Goal: Transaction & Acquisition: Purchase product/service

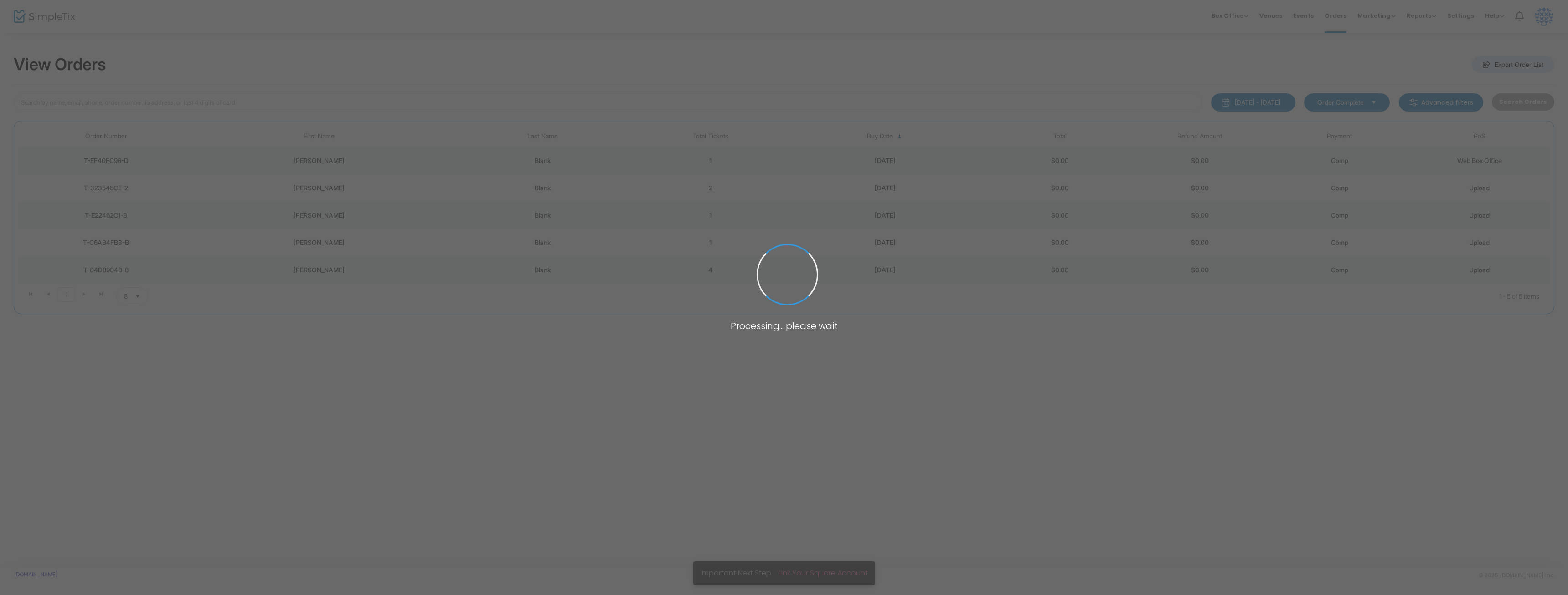
type input "blank"
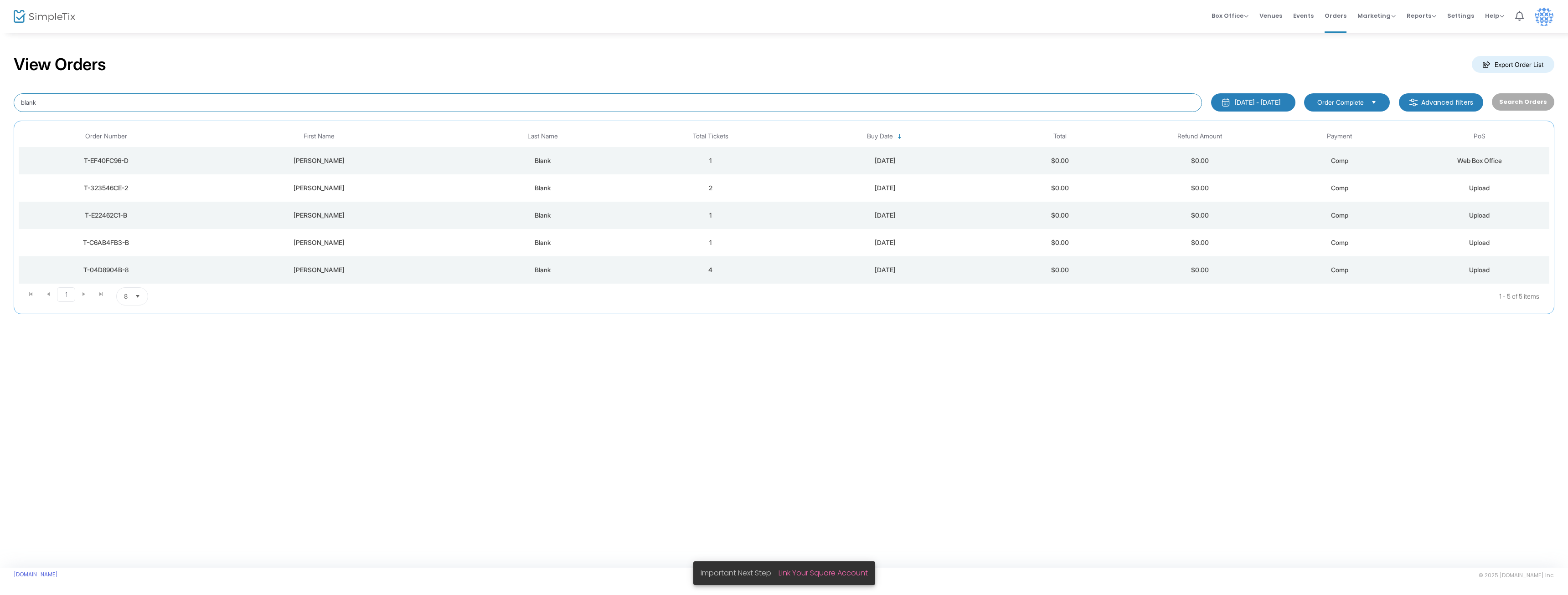
click at [695, 100] on input "blank" at bounding box center [608, 103] width 1188 height 19
click at [1234, 12] on span "Box Office" at bounding box center [1229, 16] width 37 height 9
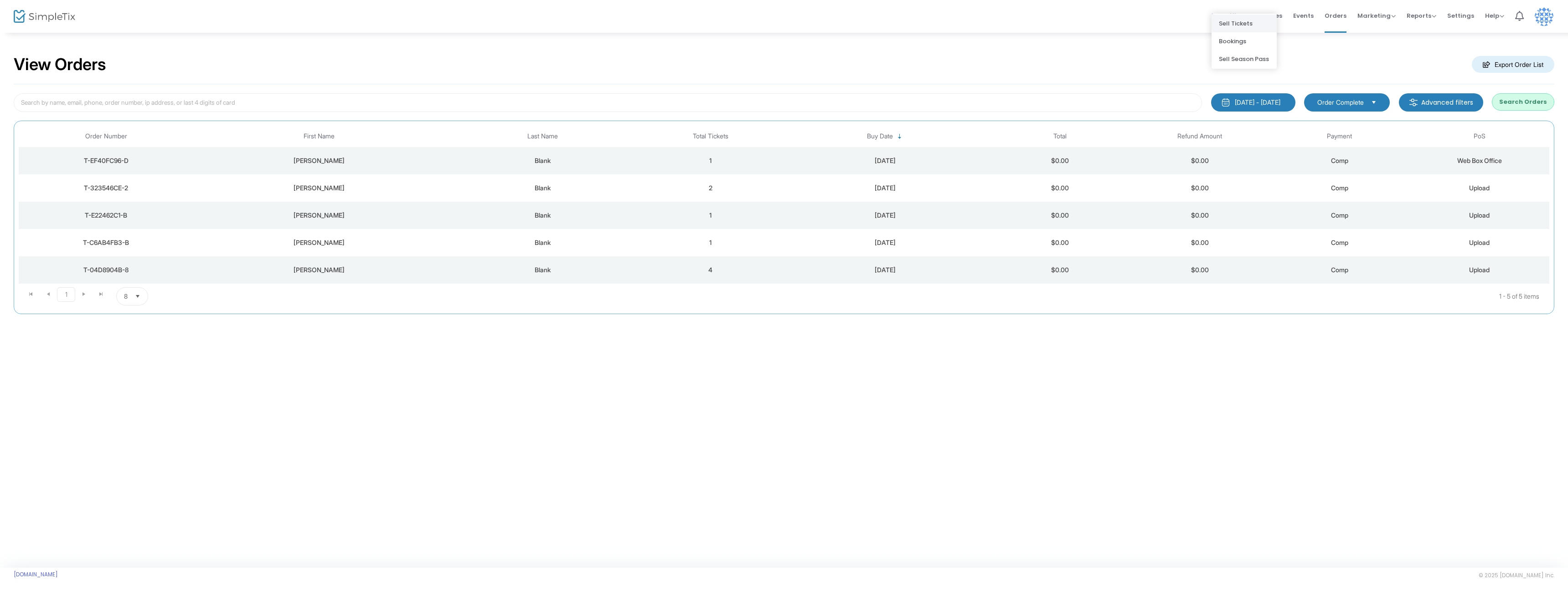
click at [1238, 26] on li "Sell Tickets" at bounding box center [1244, 23] width 65 height 18
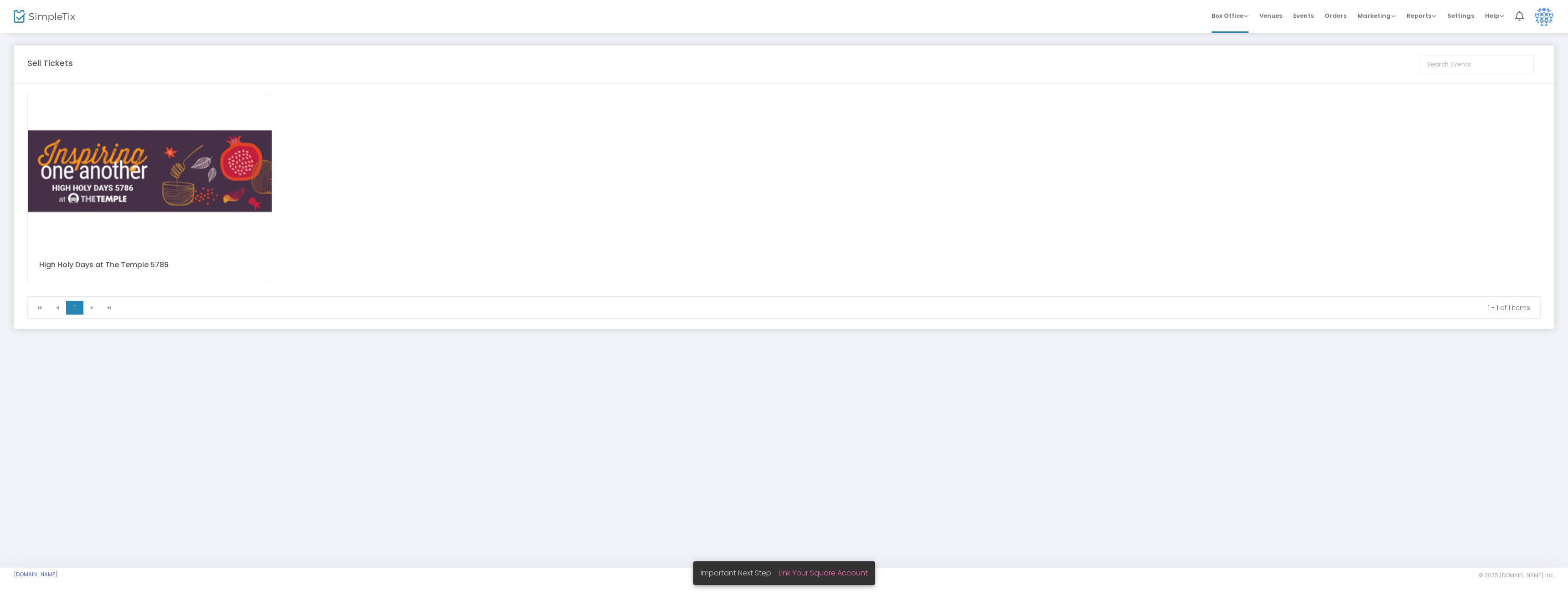
click at [233, 184] on img at bounding box center [150, 171] width 244 height 154
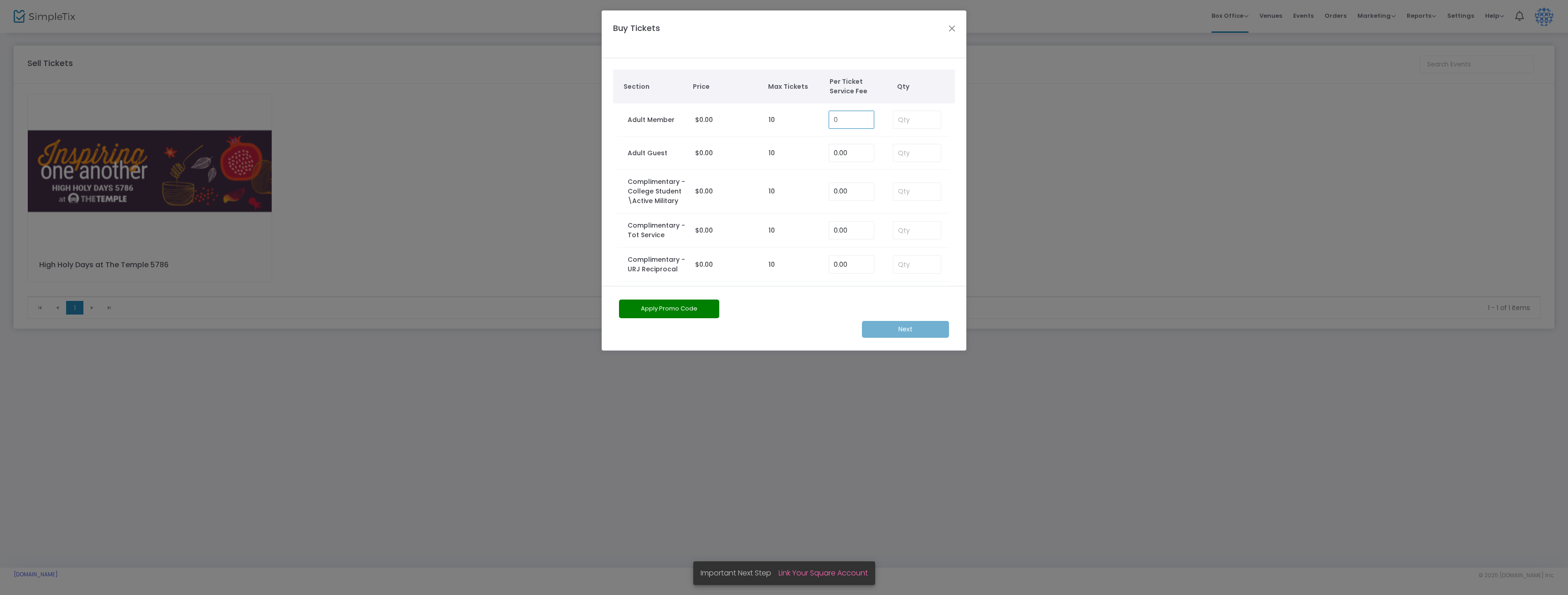
click at [854, 121] on input "0" at bounding box center [851, 120] width 44 height 17
type input "0.00"
click at [923, 125] on input at bounding box center [916, 120] width 48 height 17
type input "1"
click at [531, 195] on ngb-modal-window "Buy Tickets Section Price Max Tickets Per Ticket Service Fee Qty Adult Member $…" at bounding box center [784, 298] width 1568 height 595
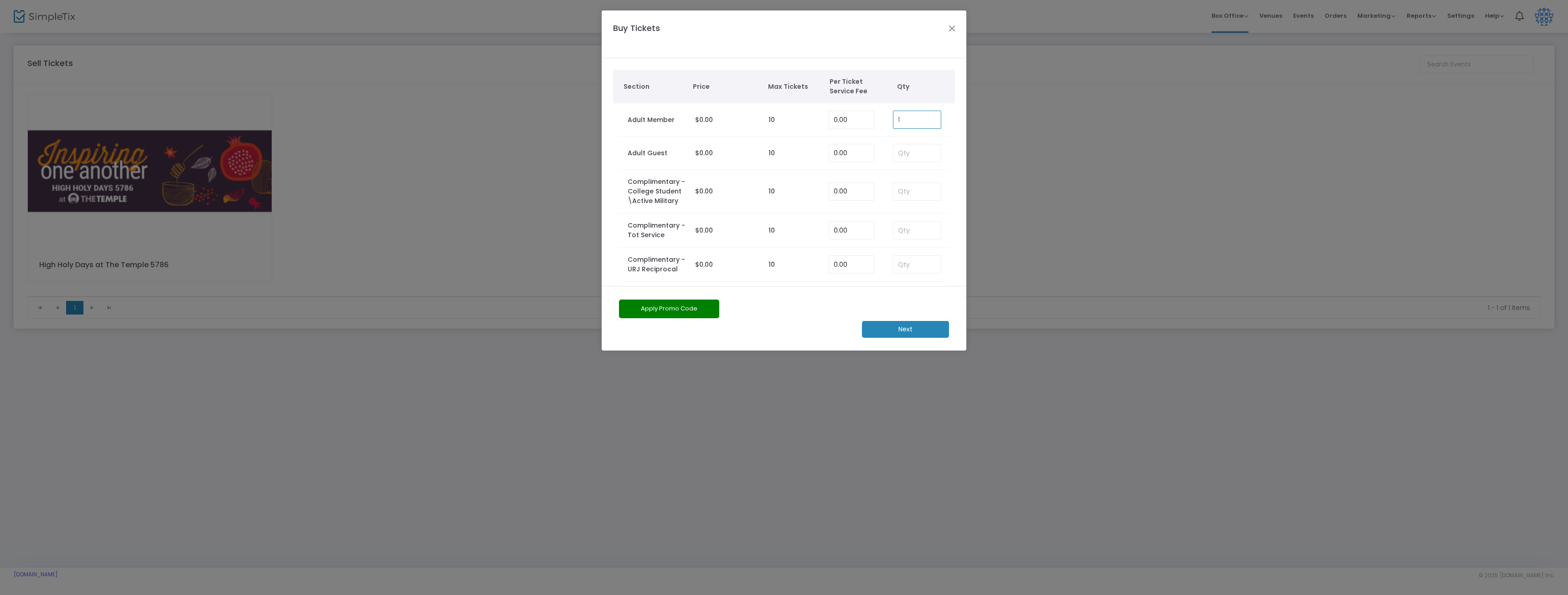
drag, startPoint x: 912, startPoint y: 119, endPoint x: 849, endPoint y: 116, distance: 63.1
click at [893, 116] on input "1" at bounding box center [916, 120] width 48 height 17
type input "0.00"
click at [916, 120] on input at bounding box center [916, 120] width 48 height 17
type input "1"
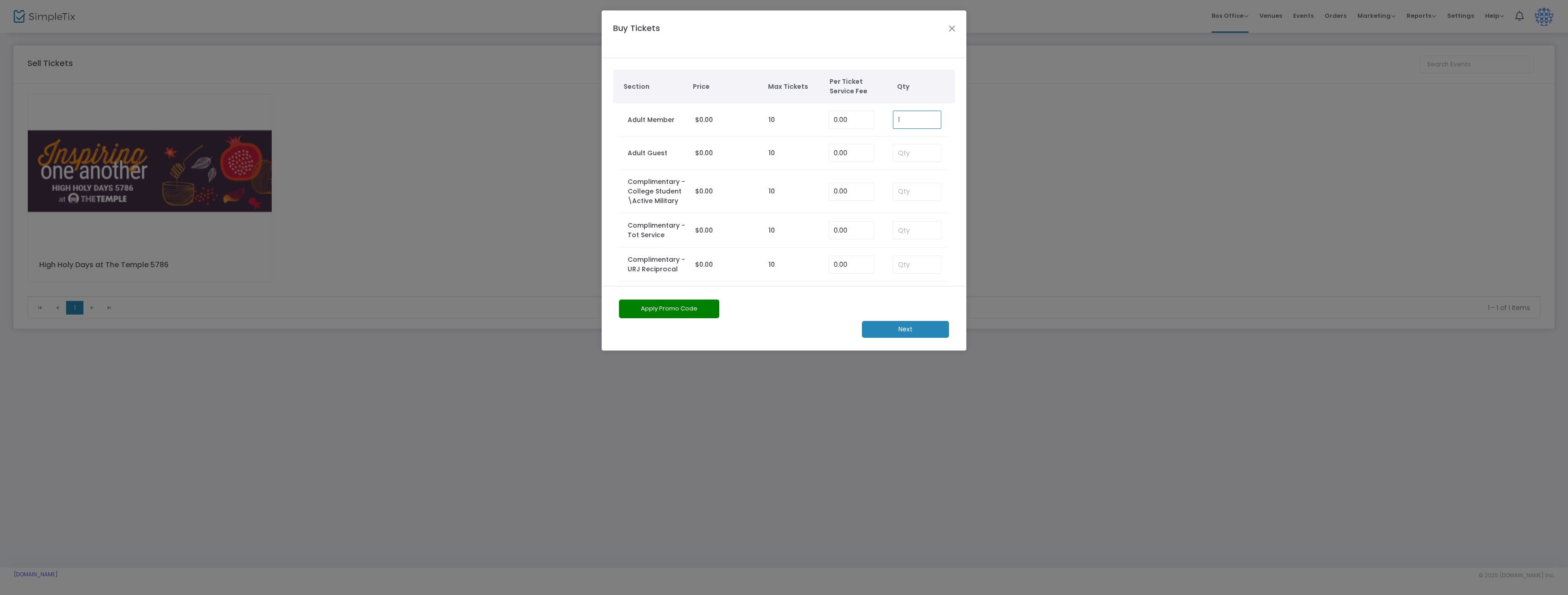
click at [927, 334] on m-button "Next" at bounding box center [906, 329] width 87 height 17
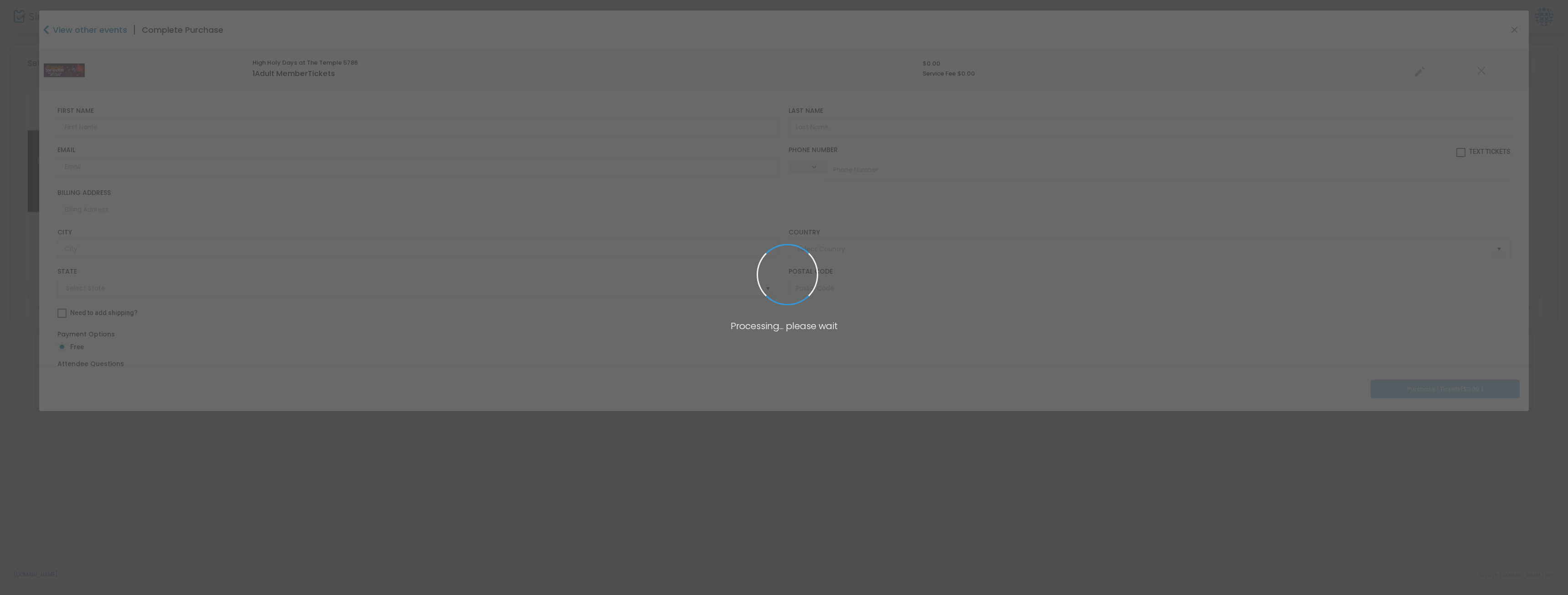
type input "[GEOGRAPHIC_DATA]"
type input "[US_STATE]"
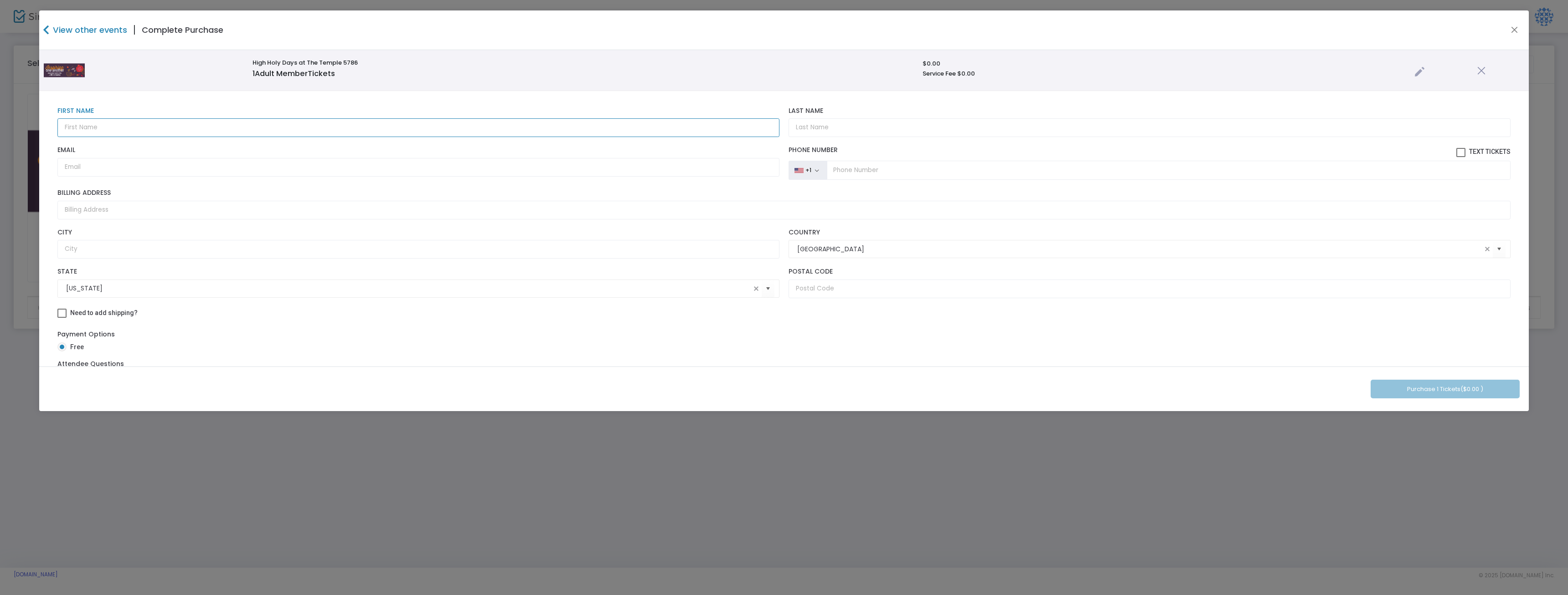
click at [369, 126] on input "text" at bounding box center [418, 128] width 722 height 19
type input "[PERSON_NAME]"
paste input "[EMAIL_ADDRESS][DOMAIN_NAME]"
type input "[EMAIL_ADDRESS][DOMAIN_NAME]"
